Goal: Information Seeking & Learning: Learn about a topic

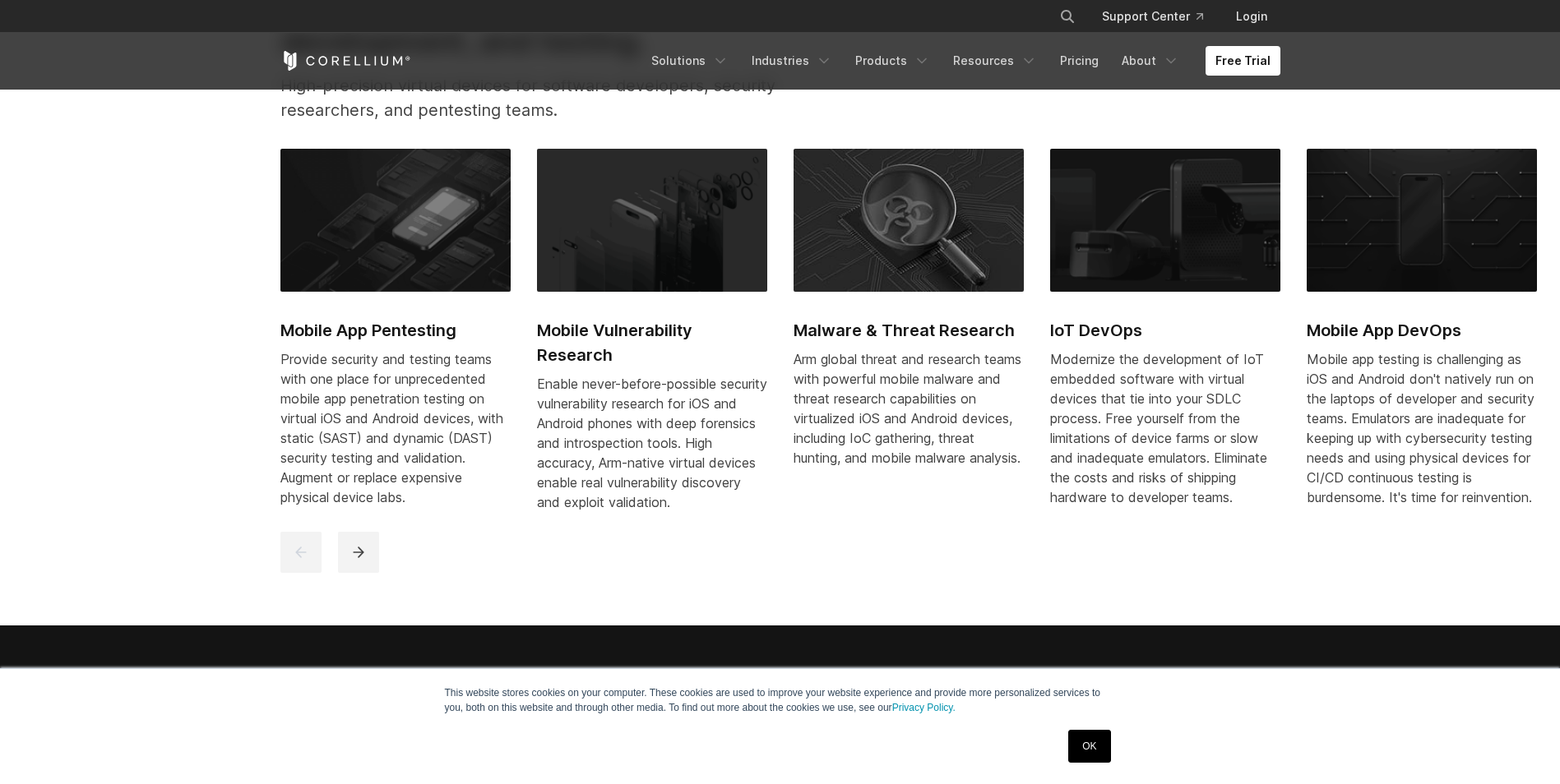
scroll to position [886, 0]
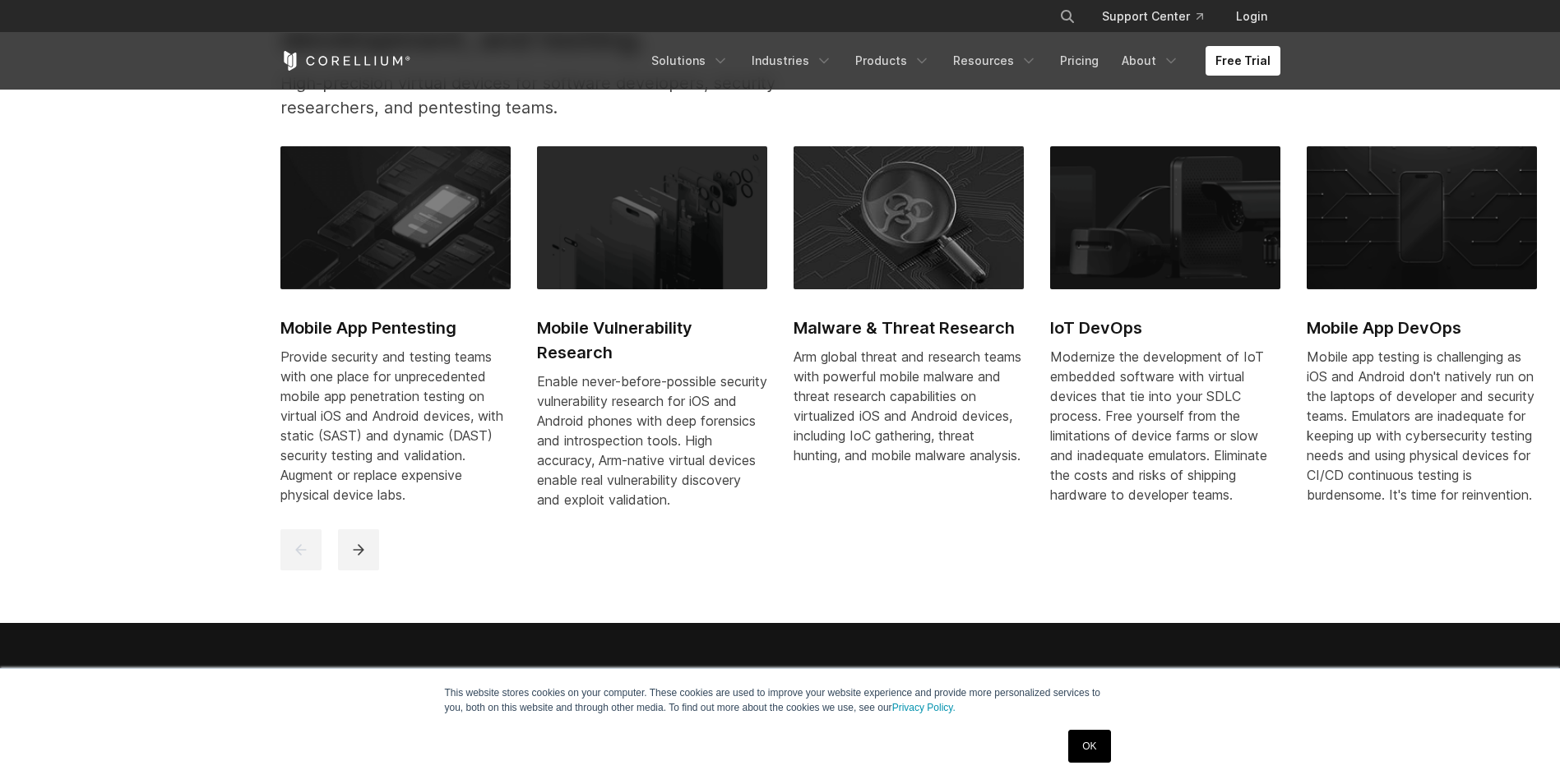
click at [369, 66] on icon "Corellium Home" at bounding box center [345, 61] width 131 height 20
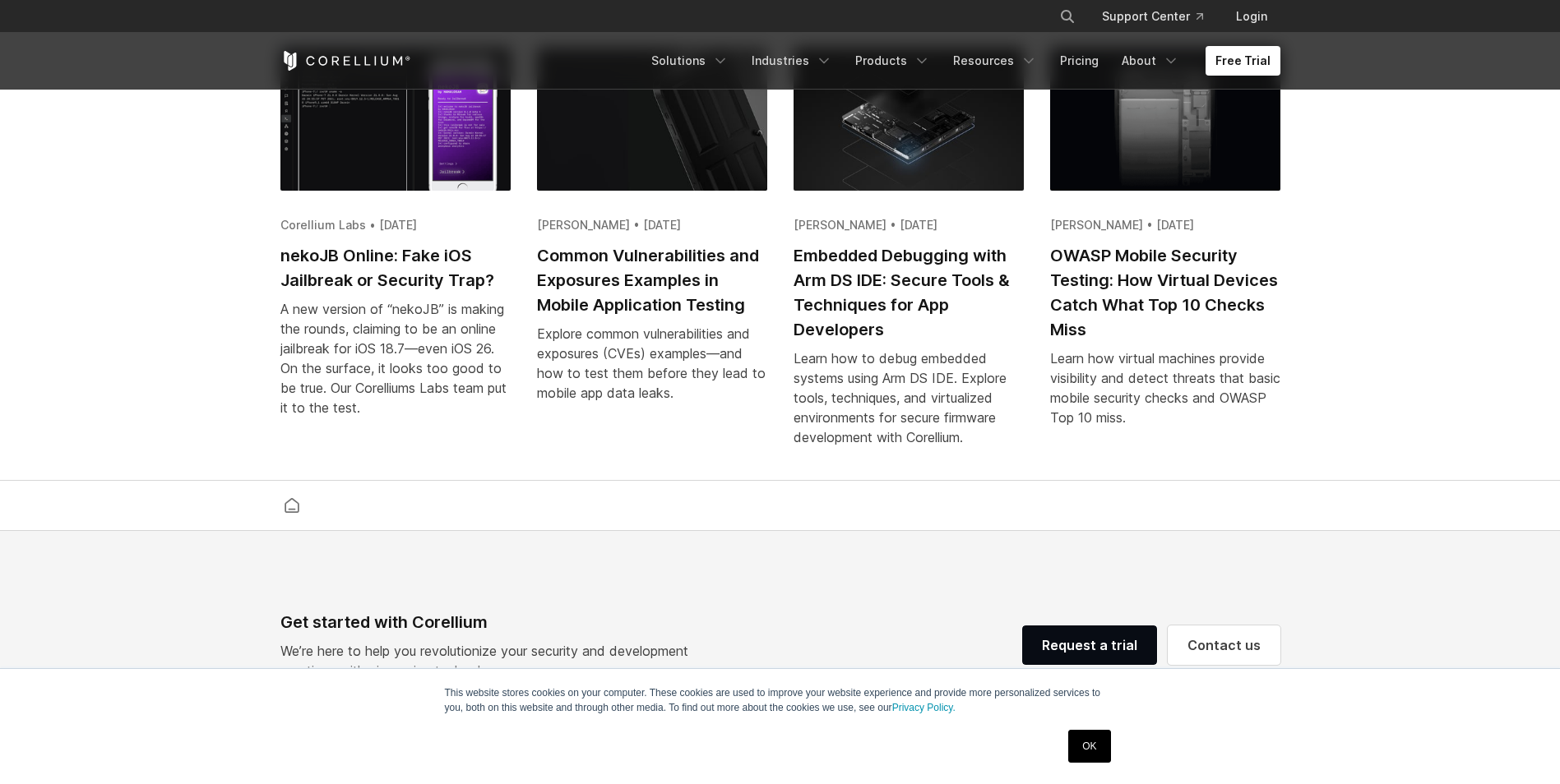
scroll to position [3495, 0]
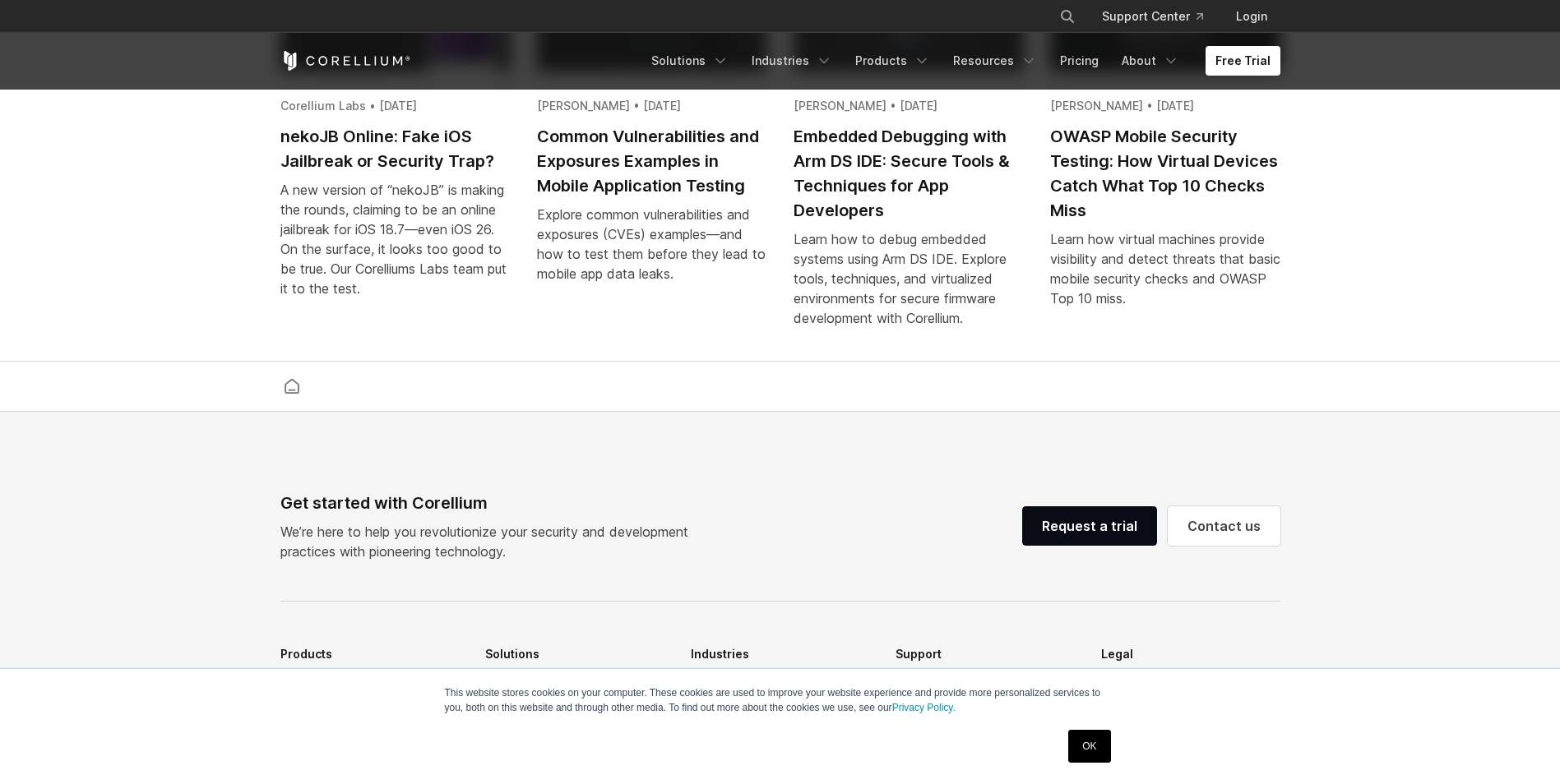
click at [836, 348] on link "[PERSON_NAME] • [DATE] Embedded Debugging with Arm DS IDE: Secure Tools & Techn…" at bounding box center [908, 137] width 231 height 419
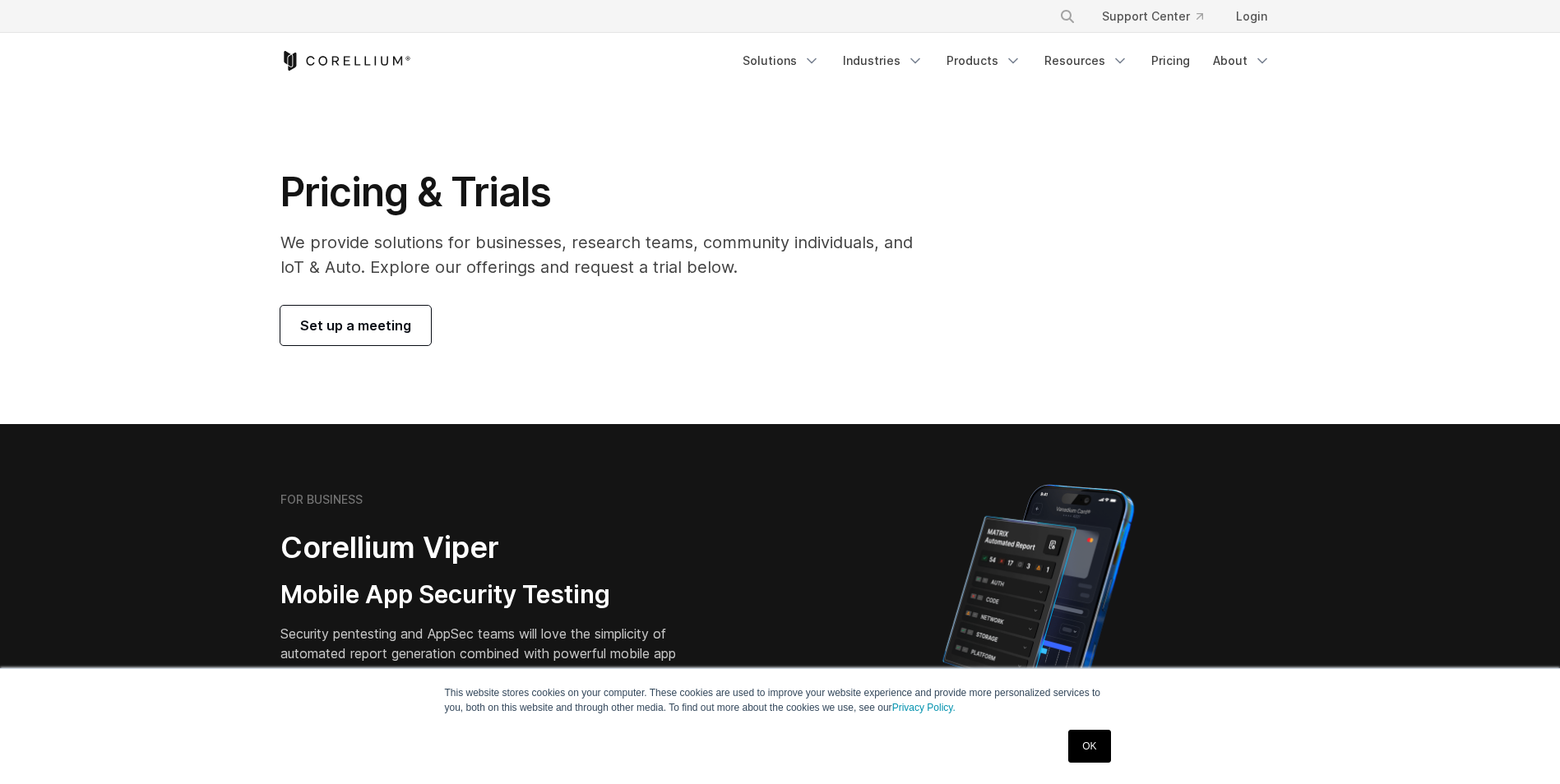
click at [960, 188] on div "Pricing & Trials We provide solutions for businesses, research teams, community…" at bounding box center [780, 256] width 1033 height 178
